Goal: Task Accomplishment & Management: Use online tool/utility

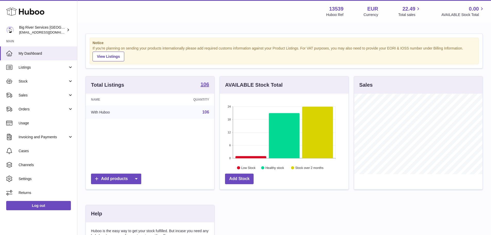
scroll to position [80, 129]
click at [31, 97] on span "Sales" at bounding box center [43, 95] width 49 height 5
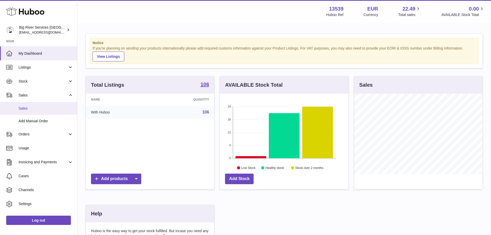
click at [35, 107] on span "Sales" at bounding box center [46, 108] width 55 height 5
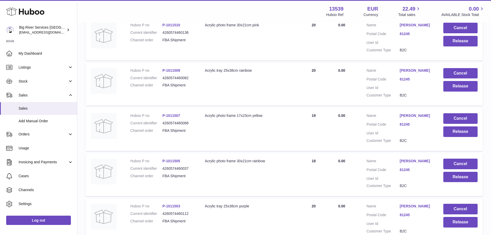
scroll to position [406, 0]
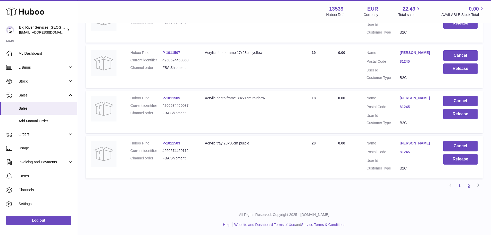
click at [465, 187] on link "2" at bounding box center [469, 185] width 9 height 9
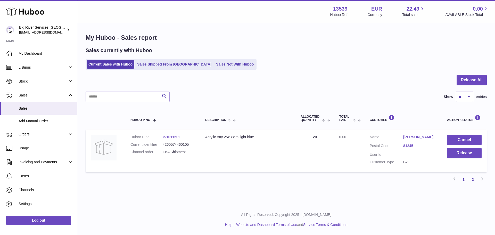
click at [462, 180] on link "1" at bounding box center [463, 179] width 9 height 9
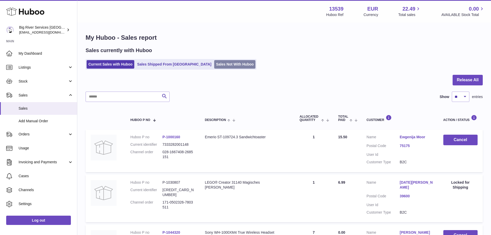
click at [230, 67] on link "Sales Not With Huboo" at bounding box center [234, 64] width 41 height 9
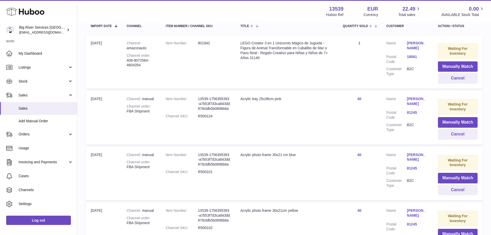
scroll to position [129, 0]
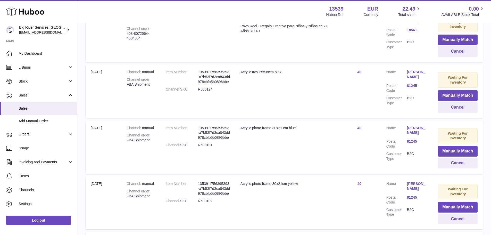
click at [211, 92] on dd "R500124" at bounding box center [214, 89] width 32 height 5
copy dd "R500124"
click at [358, 70] on link "40" at bounding box center [360, 72] width 4 height 4
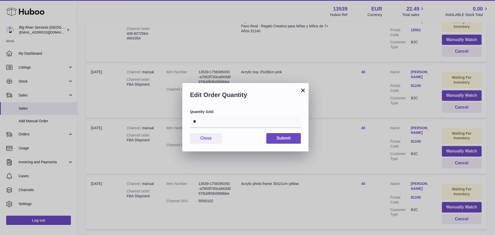
click at [302, 91] on button "×" at bounding box center [303, 90] width 6 height 6
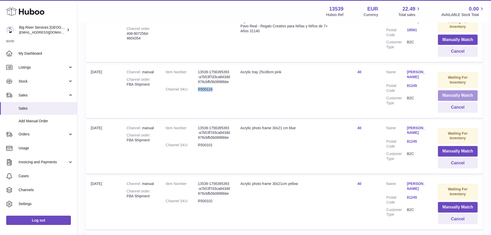
click at [443, 95] on button "Manually Match" at bounding box center [458, 95] width 40 height 11
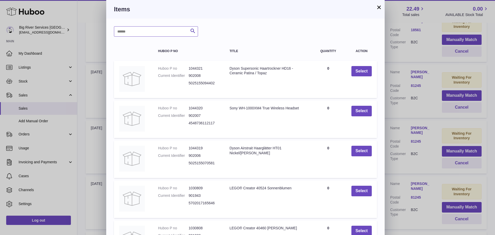
click at [140, 35] on input "text" at bounding box center [156, 31] width 84 height 10
paste input "*******"
type input "*******"
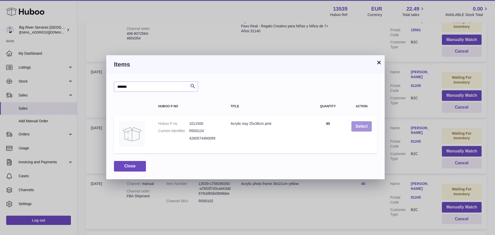
click at [357, 124] on button "Select" at bounding box center [362, 126] width 20 height 11
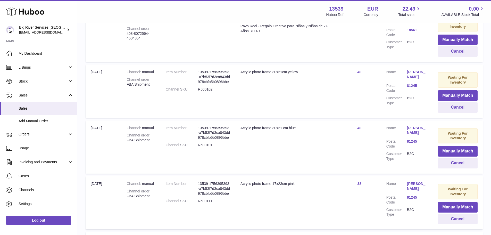
click at [207, 91] on dl "Item Number 13539-1756395393-a7b53f7d3ca843dd978cbfb5b0896bbe Channel SKU R5001…" at bounding box center [198, 82] width 64 height 25
copy dd "R500102"
click at [442, 97] on button "Manually Match" at bounding box center [458, 95] width 40 height 11
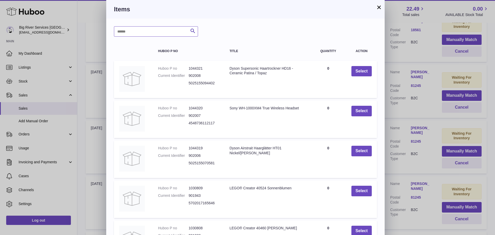
click at [167, 32] on input "text" at bounding box center [156, 31] width 84 height 10
paste input "*******"
type input "*******"
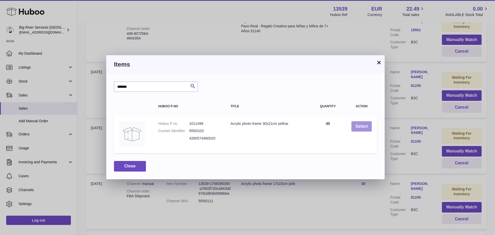
click at [364, 127] on button "Select" at bounding box center [362, 126] width 20 height 11
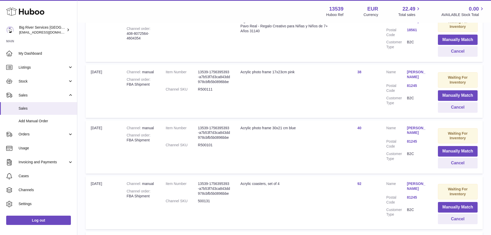
click at [206, 92] on dd "R500111" at bounding box center [214, 89] width 32 height 5
copy dd "R500111"
click at [440, 98] on button "Manually Match" at bounding box center [458, 95] width 40 height 11
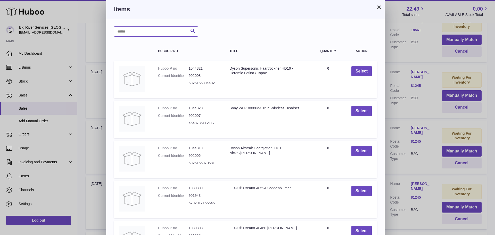
click at [166, 27] on input "text" at bounding box center [156, 31] width 84 height 10
paste input "*******"
type input "*******"
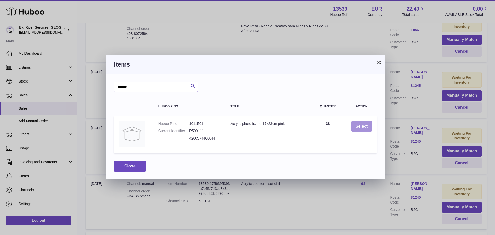
click at [356, 126] on button "Select" at bounding box center [362, 126] width 20 height 11
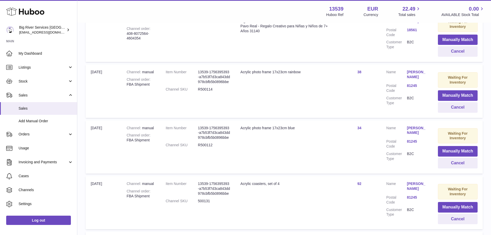
click at [207, 92] on dd "R500114" at bounding box center [214, 89] width 32 height 5
copy dd "R500114"
click at [455, 92] on button "Manually Match" at bounding box center [458, 95] width 40 height 11
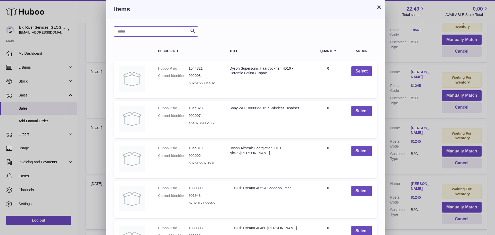
click at [144, 33] on input "text" at bounding box center [156, 31] width 84 height 10
paste input "*******"
type input "*******"
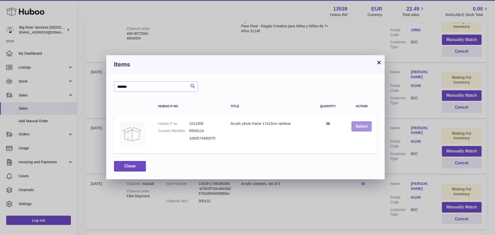
click at [357, 128] on button "Select" at bounding box center [362, 126] width 20 height 11
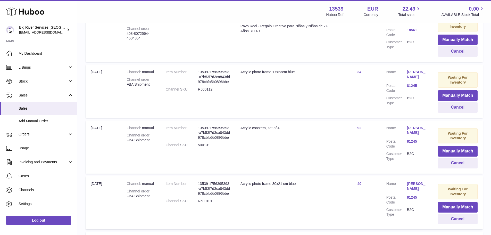
click at [205, 92] on dd "R500112" at bounding box center [214, 89] width 32 height 5
copy dd "R500112"
click at [446, 94] on button "Manually Match" at bounding box center [458, 95] width 40 height 11
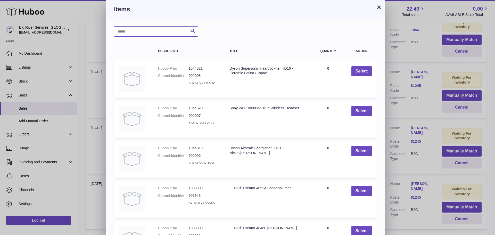
click at [169, 31] on input "text" at bounding box center [156, 31] width 84 height 10
paste input "*******"
type input "*******"
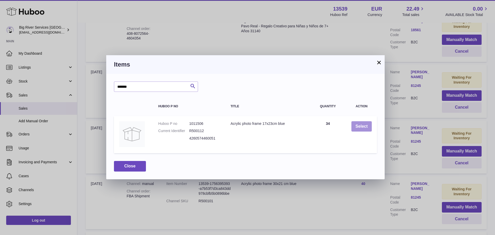
click at [356, 126] on button "Select" at bounding box center [362, 126] width 20 height 11
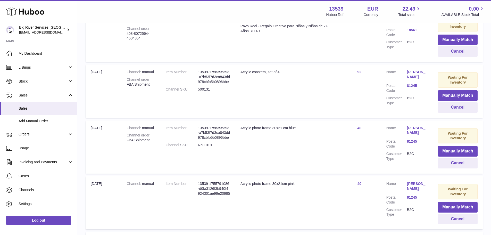
click at [209, 92] on dd "500131" at bounding box center [214, 89] width 32 height 5
copy dd "500131"
click at [456, 96] on button "Manually Match" at bounding box center [458, 95] width 40 height 11
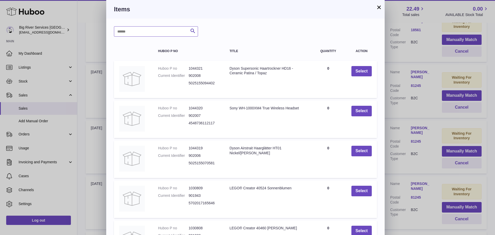
click at [161, 34] on input "text" at bounding box center [156, 31] width 84 height 10
paste input "******"
type input "******"
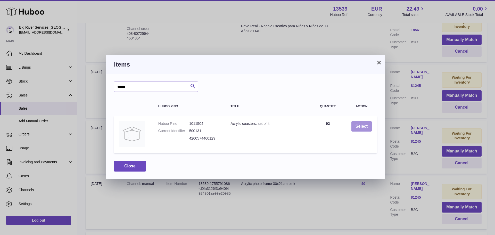
click at [358, 127] on button "Select" at bounding box center [362, 126] width 20 height 11
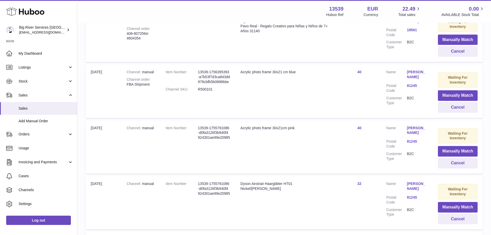
click at [216, 92] on dd "R500101" at bounding box center [214, 89] width 32 height 5
click at [211, 92] on dd "R500101" at bounding box center [214, 89] width 32 height 5
copy dd "R500101"
click at [465, 96] on button "Manually Match" at bounding box center [458, 95] width 40 height 11
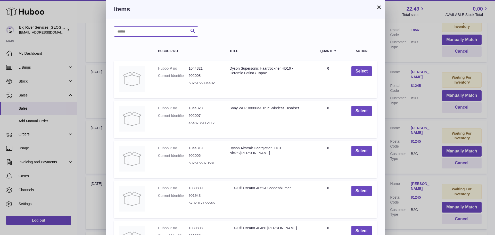
click at [140, 34] on input "text" at bounding box center [156, 31] width 84 height 10
paste input "*******"
type input "*******"
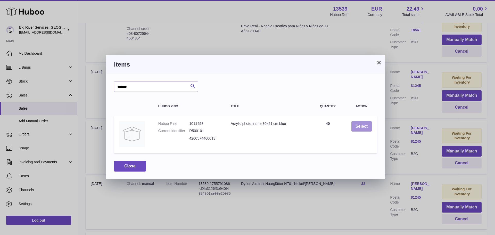
click at [364, 125] on button "Select" at bounding box center [362, 126] width 20 height 11
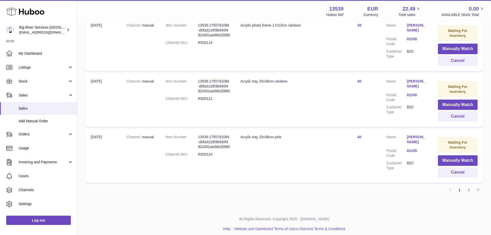
scroll to position [515, 0]
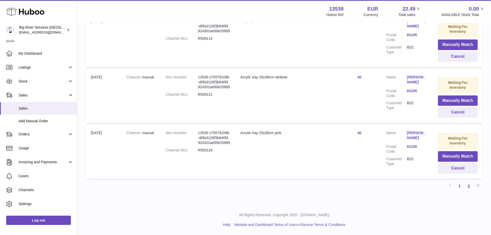
click at [471, 185] on link "2" at bounding box center [469, 185] width 9 height 9
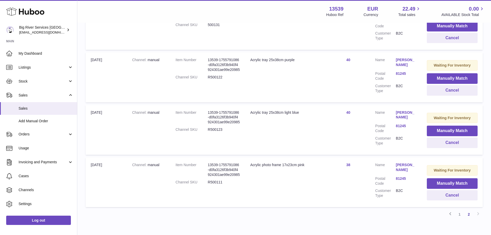
scroll to position [324, 0]
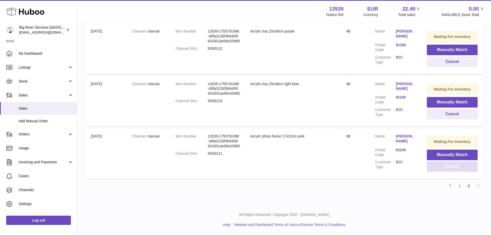
click at [440, 165] on button "Cancel" at bounding box center [452, 167] width 51 height 11
click at [440, 165] on button "Cancel" at bounding box center [452, 166] width 51 height 11
click at [440, 165] on button "Cancel" at bounding box center [452, 167] width 51 height 11
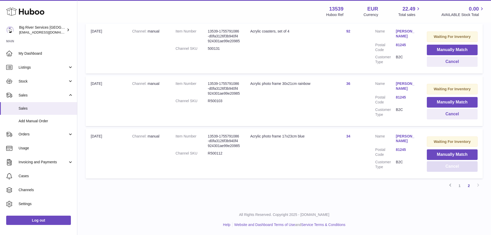
click at [440, 165] on button "Cancel" at bounding box center [452, 166] width 51 height 11
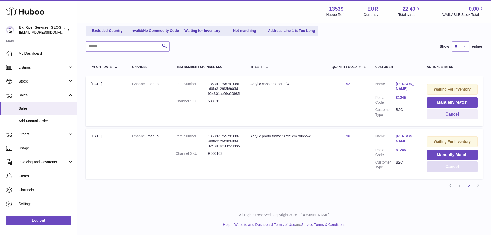
click at [440, 165] on button "Cancel" at bounding box center [452, 167] width 51 height 11
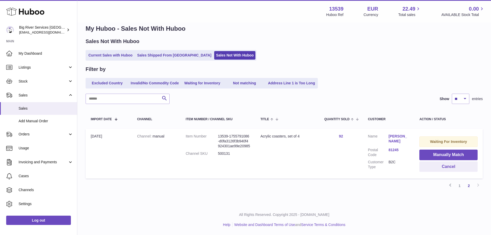
scroll to position [9, 0]
click at [440, 165] on button "Cancel" at bounding box center [449, 167] width 58 height 11
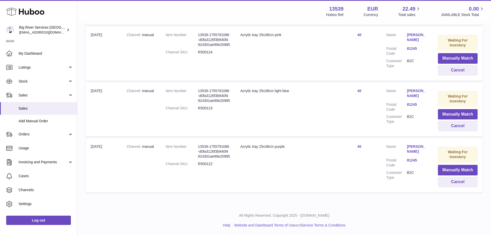
scroll to position [502, 0]
click at [455, 183] on button "Cancel" at bounding box center [458, 181] width 40 height 11
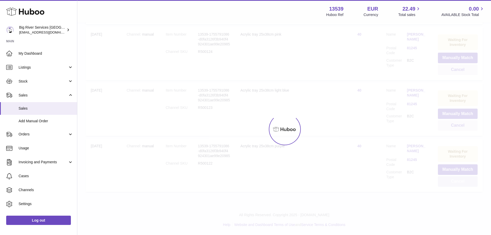
scroll to position [446, 0]
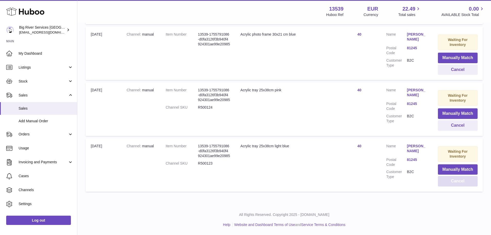
click at [455, 183] on button "Cancel" at bounding box center [458, 181] width 40 height 11
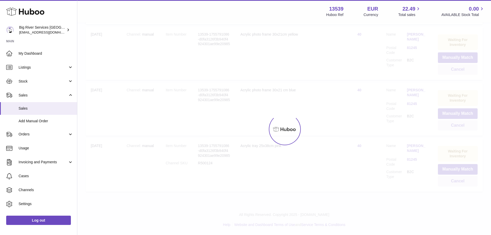
scroll to position [334, 0]
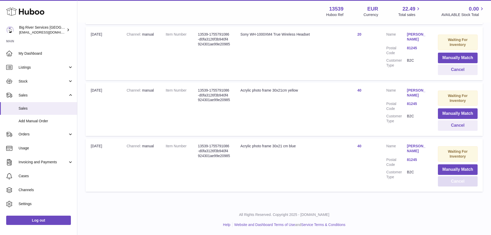
click at [455, 183] on button "Cancel" at bounding box center [458, 181] width 40 height 11
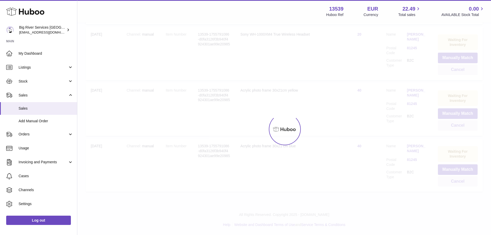
scroll to position [278, 0]
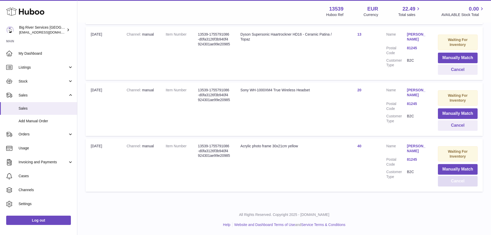
click at [455, 183] on button "Cancel" at bounding box center [458, 181] width 40 height 11
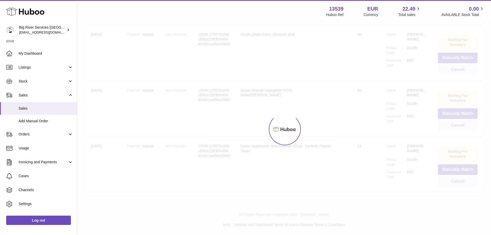
scroll to position [111, 0]
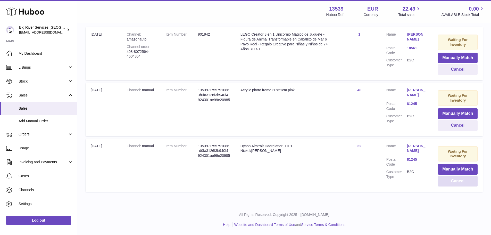
click at [455, 183] on button "Cancel" at bounding box center [458, 181] width 40 height 11
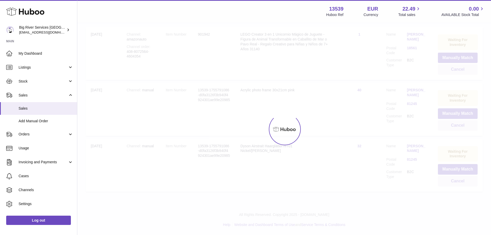
scroll to position [55, 0]
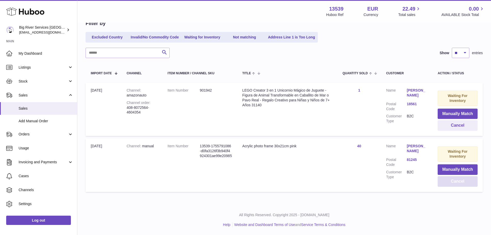
click at [453, 183] on button "Cancel" at bounding box center [458, 181] width 40 height 11
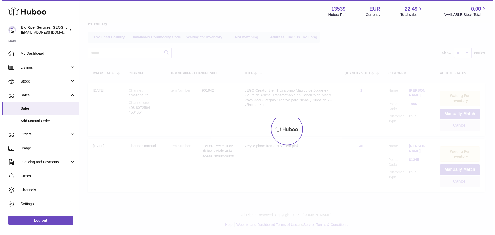
scroll to position [0, 0]
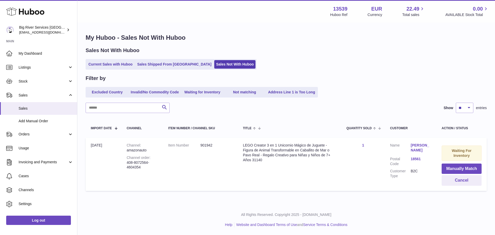
click at [211, 146] on dd "901942" at bounding box center [216, 145] width 32 height 5
copy dd "901942"
click at [448, 167] on button "Manually Match" at bounding box center [462, 169] width 40 height 11
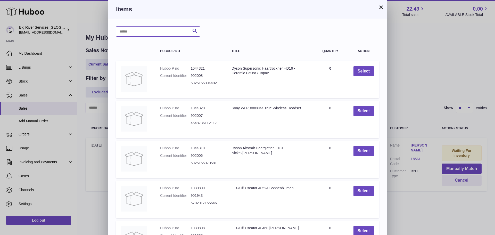
click at [159, 27] on input "text" at bounding box center [158, 31] width 84 height 10
paste input "******"
type input "******"
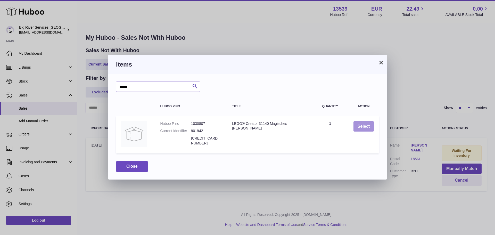
click at [362, 129] on button "Select" at bounding box center [364, 126] width 20 height 11
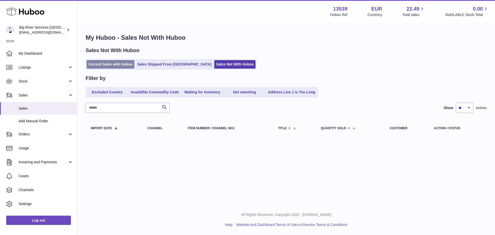
click at [112, 62] on link "Current Sales with Huboo" at bounding box center [111, 64] width 48 height 9
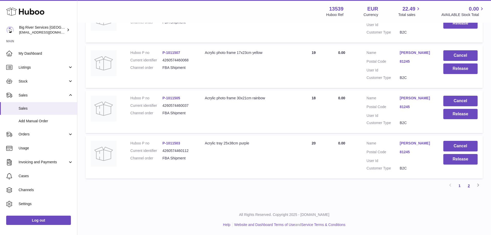
click at [468, 189] on link "2" at bounding box center [469, 185] width 9 height 9
